Goal: Transaction & Acquisition: Book appointment/travel/reservation

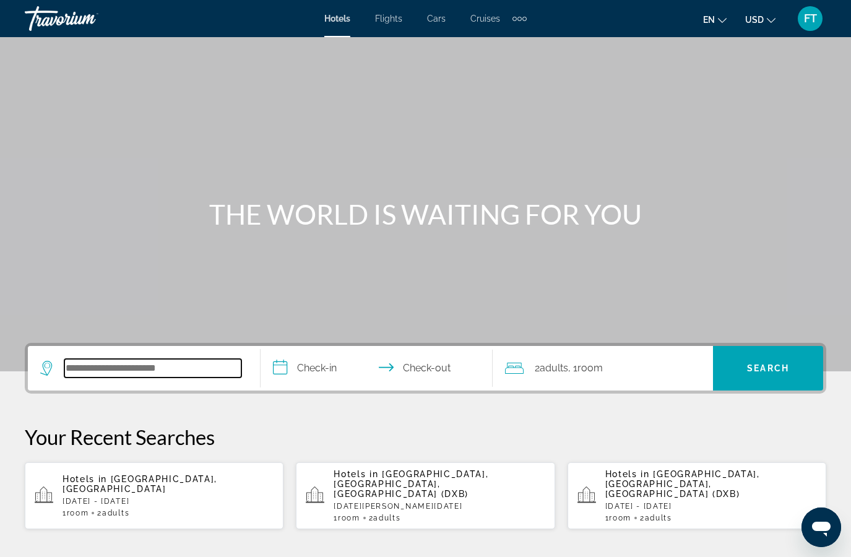
click at [209, 373] on input "Search widget" at bounding box center [152, 368] width 177 height 19
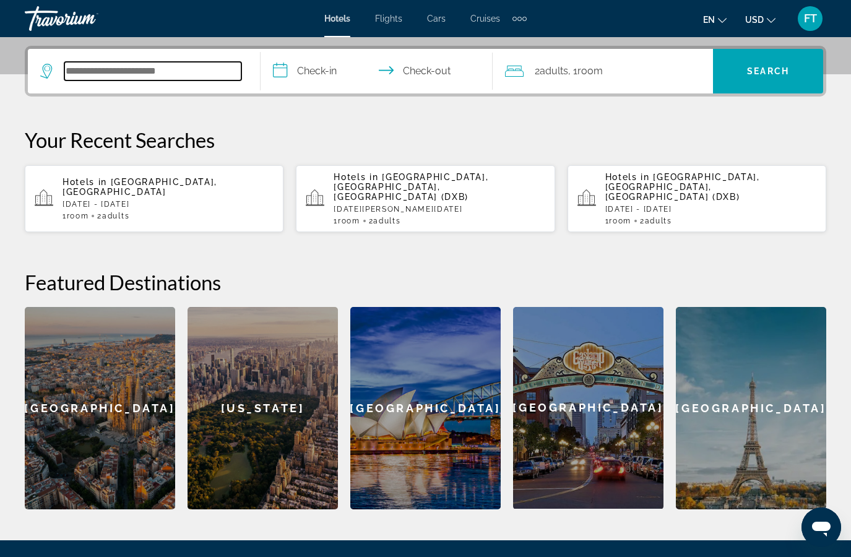
scroll to position [303, 0]
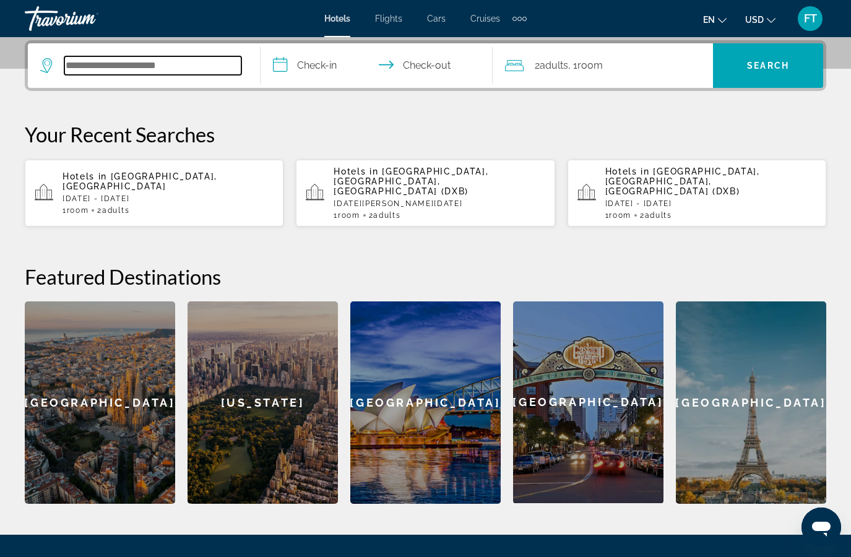
click at [185, 65] on input "Search widget" at bounding box center [152, 65] width 177 height 19
click at [124, 180] on span "[GEOGRAPHIC_DATA], [GEOGRAPHIC_DATA]" at bounding box center [140, 181] width 155 height 20
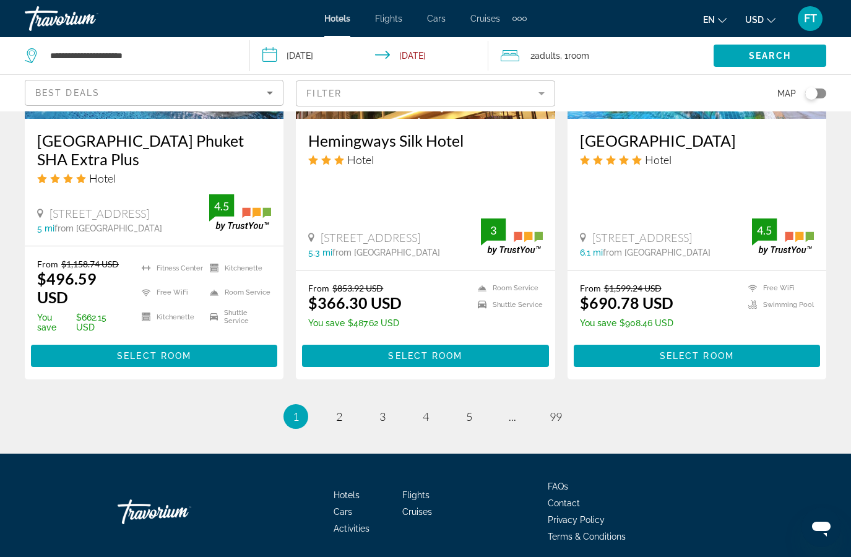
scroll to position [1717, 0]
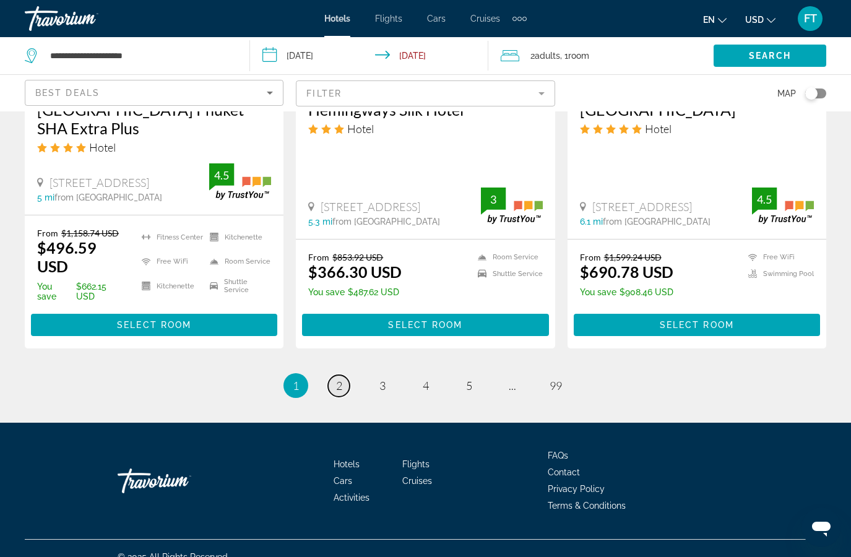
click at [336, 379] on span "2" at bounding box center [339, 386] width 6 height 14
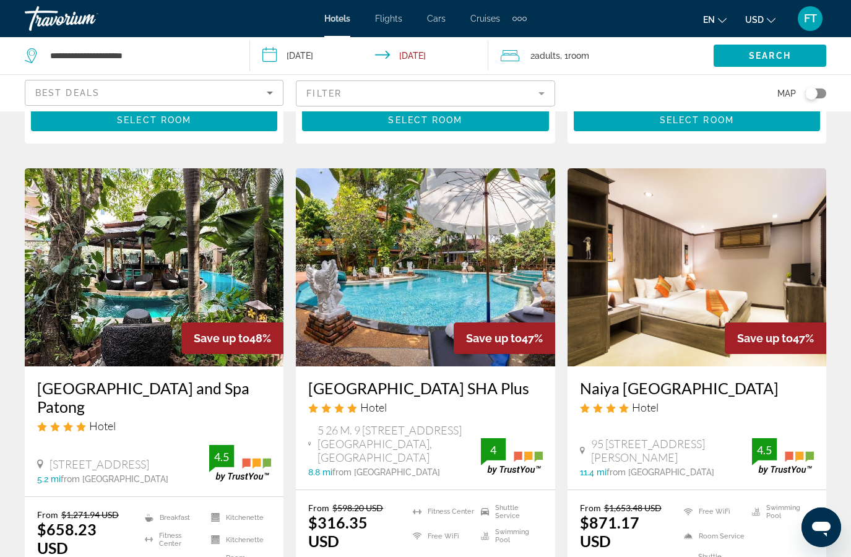
scroll to position [1424, 0]
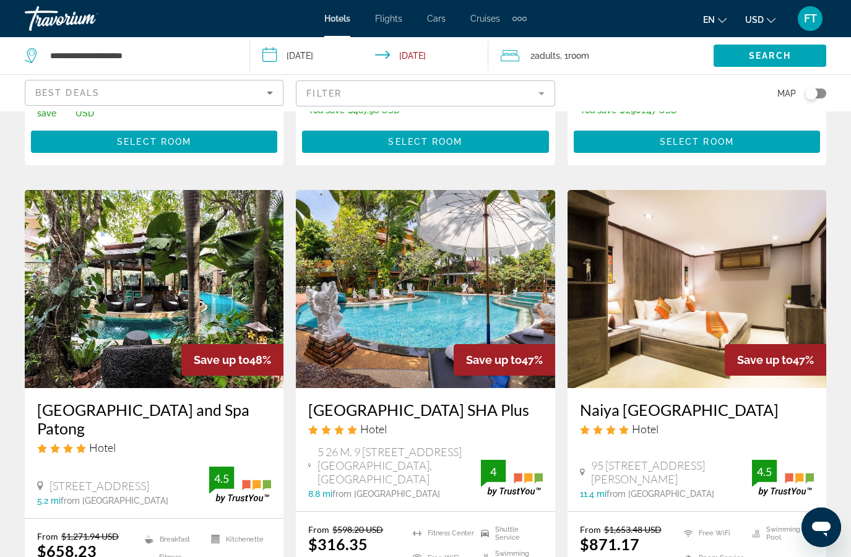
click at [524, 198] on img "Main content" at bounding box center [425, 289] width 259 height 198
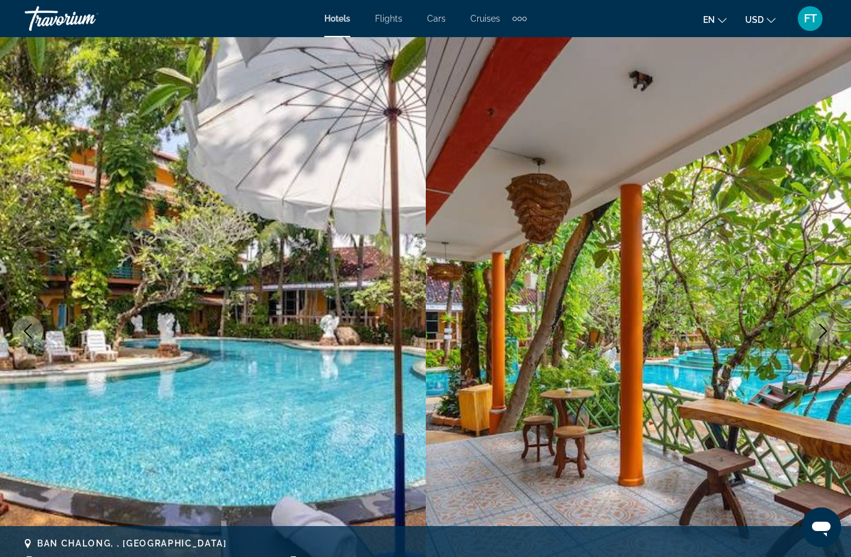
click at [821, 332] on icon "Next image" at bounding box center [823, 331] width 15 height 15
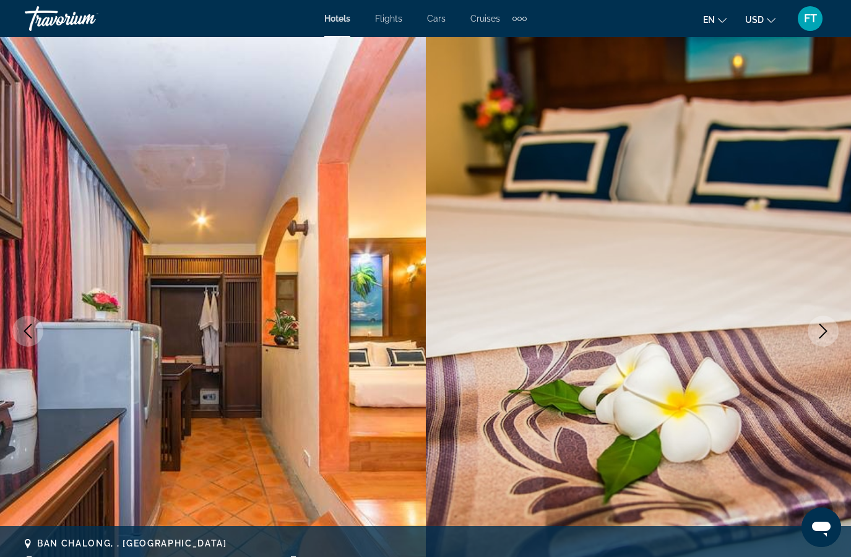
click at [821, 331] on icon "Next image" at bounding box center [823, 331] width 15 height 15
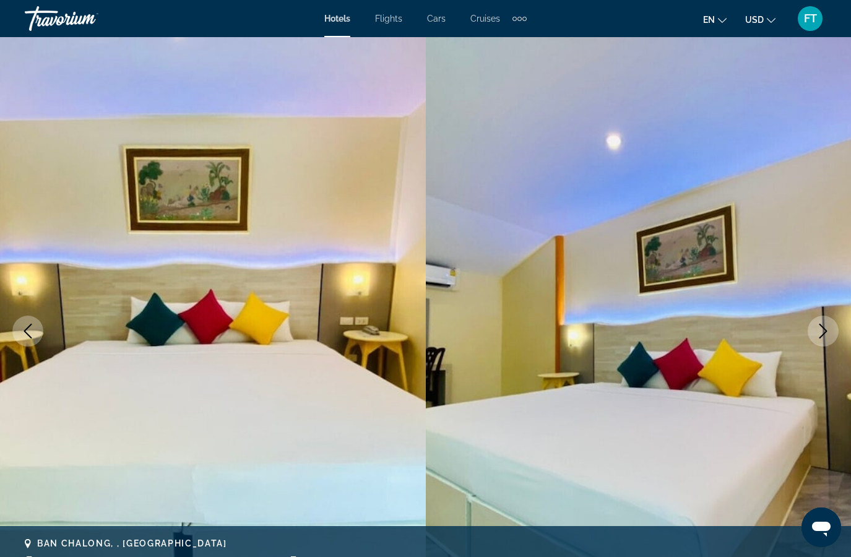
click at [820, 329] on icon "Next image" at bounding box center [823, 331] width 15 height 15
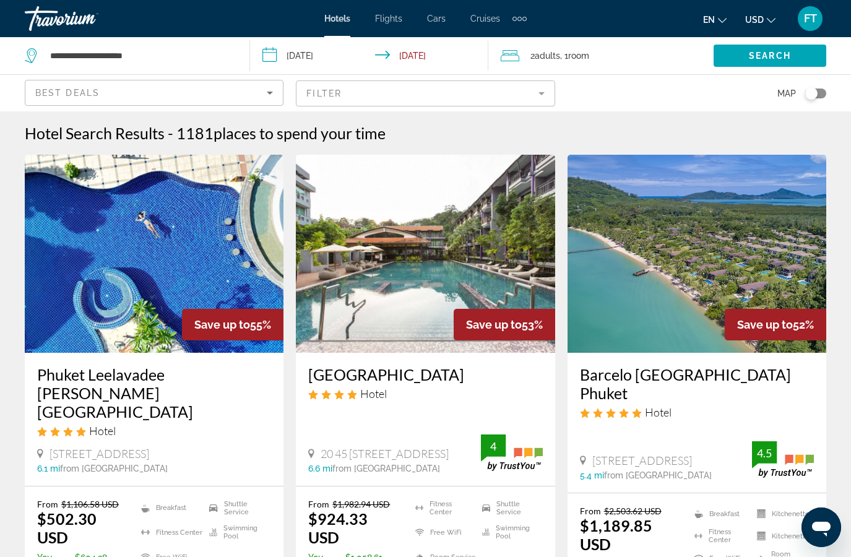
click at [256, 321] on div "Save up to 55%" at bounding box center [233, 325] width 102 height 32
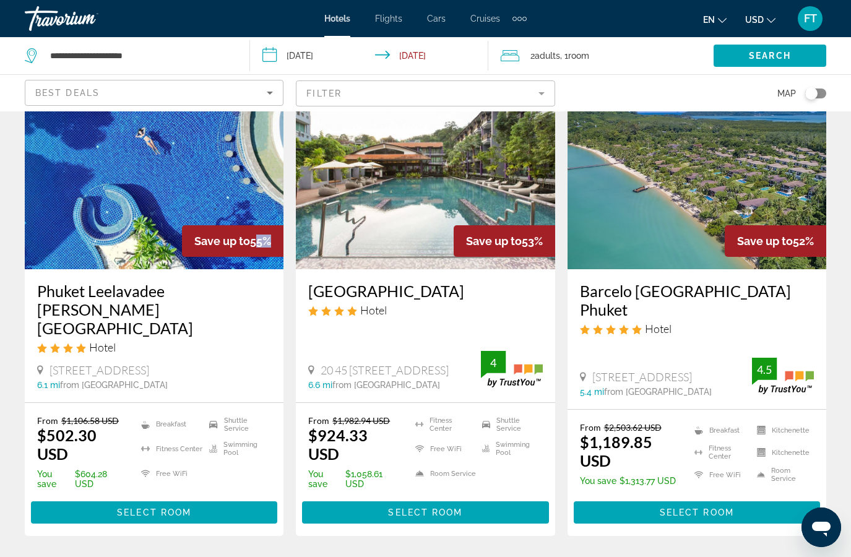
scroll to position [62, 0]
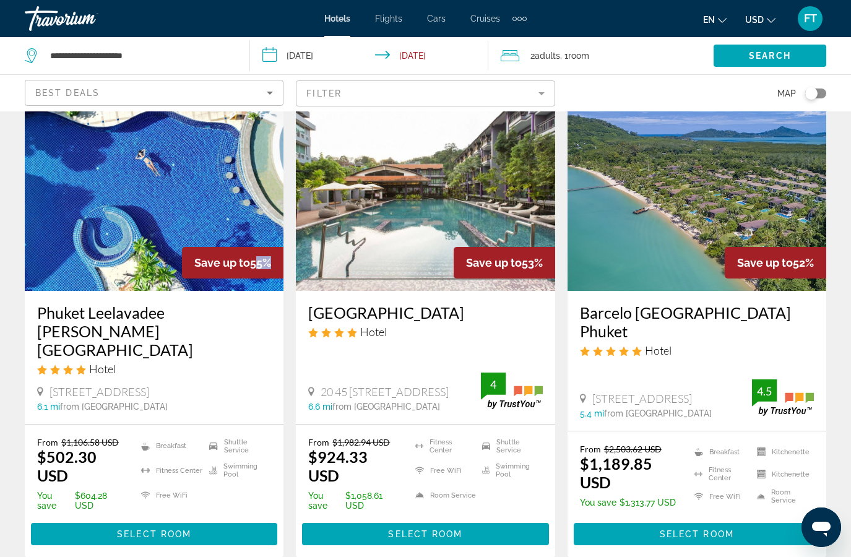
click at [259, 159] on img "Main content" at bounding box center [154, 192] width 259 height 198
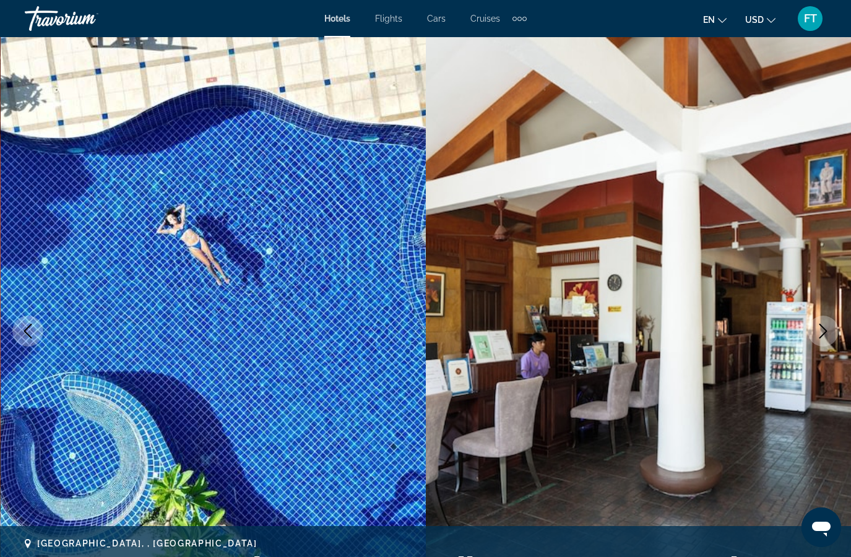
scroll to position [124, 0]
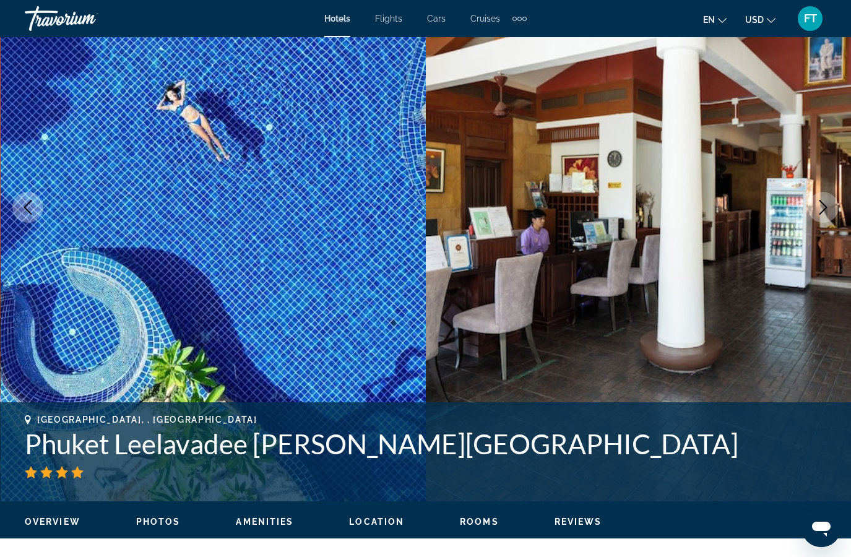
click at [824, 207] on icon "Next image" at bounding box center [823, 207] width 15 height 15
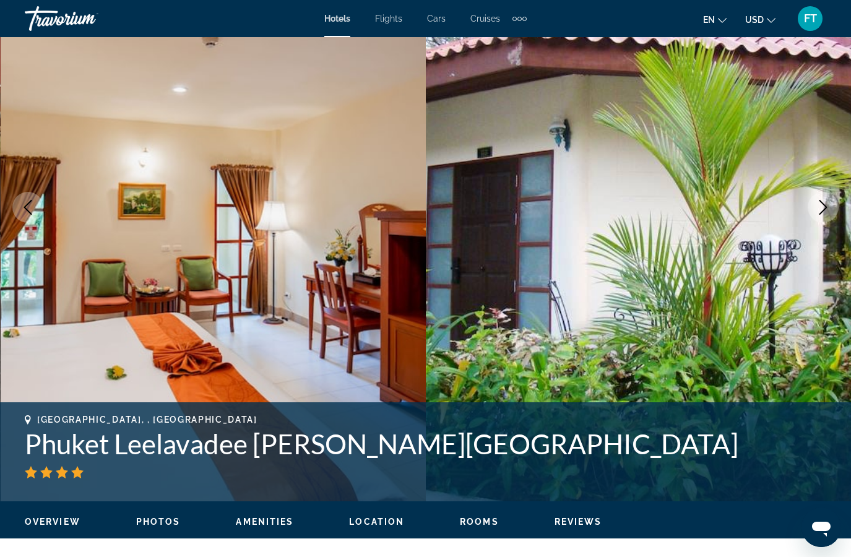
click at [824, 207] on icon "Next image" at bounding box center [823, 207] width 15 height 15
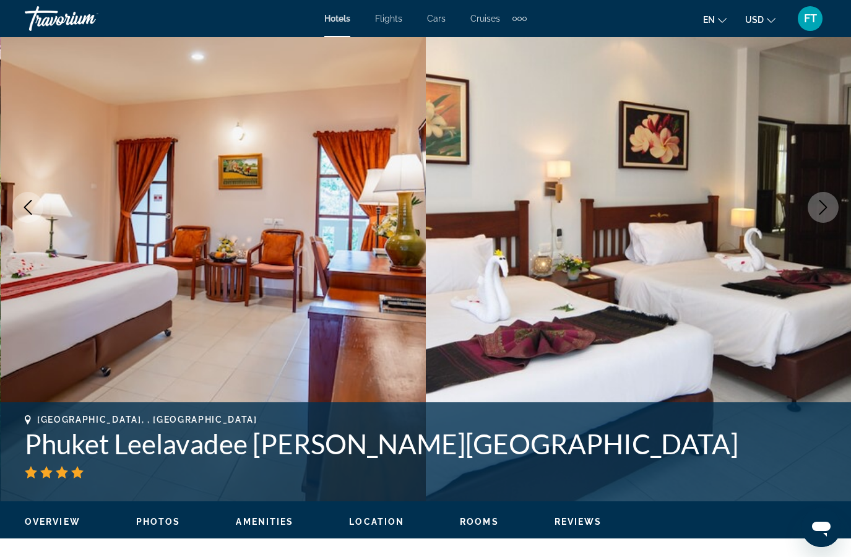
click at [820, 212] on icon "Next image" at bounding box center [823, 207] width 15 height 15
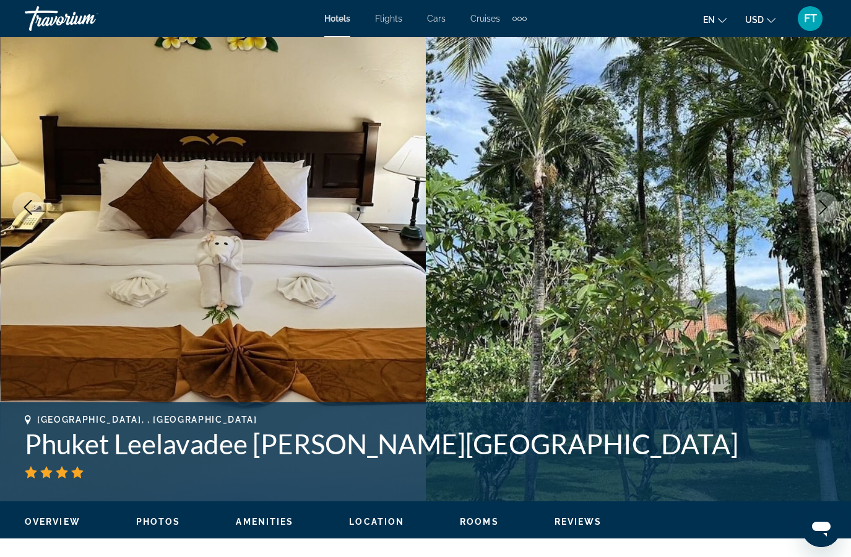
click at [823, 235] on img "Main content" at bounding box center [639, 207] width 426 height 588
click at [825, 258] on img "Main content" at bounding box center [639, 207] width 426 height 588
click at [376, 114] on img "Main content" at bounding box center [214, 207] width 426 height 588
click at [491, 107] on img "Main content" at bounding box center [639, 207] width 426 height 588
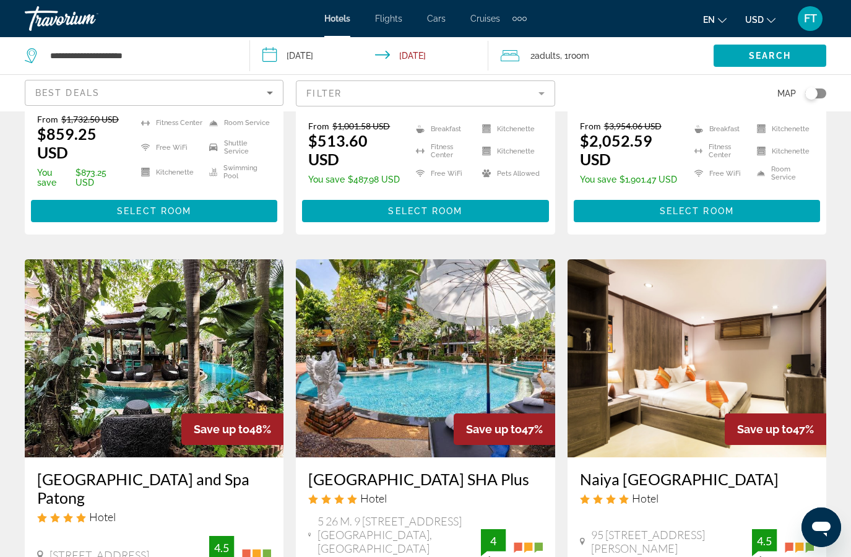
scroll to position [1362, 0]
